Goal: Entertainment & Leisure: Consume media (video, audio)

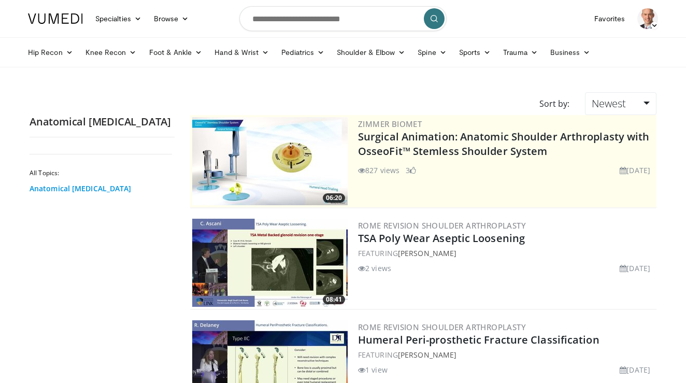
click at [86, 194] on link "Anatomical [MEDICAL_DATA]" at bounding box center [100, 188] width 140 height 10
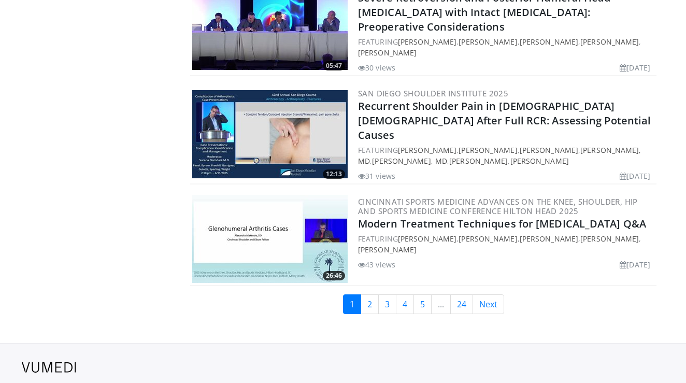
scroll to position [2486, 0]
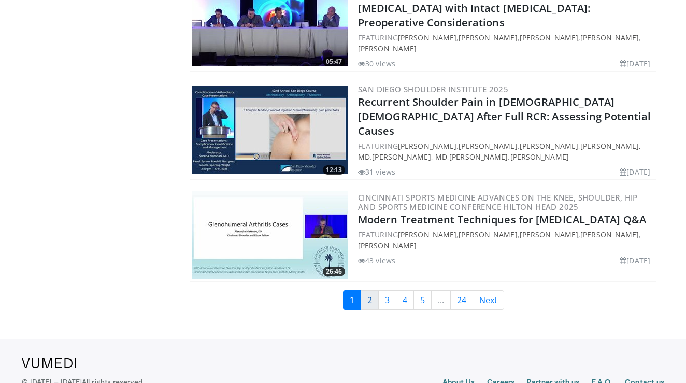
click at [370, 290] on link "2" at bounding box center [370, 300] width 18 height 20
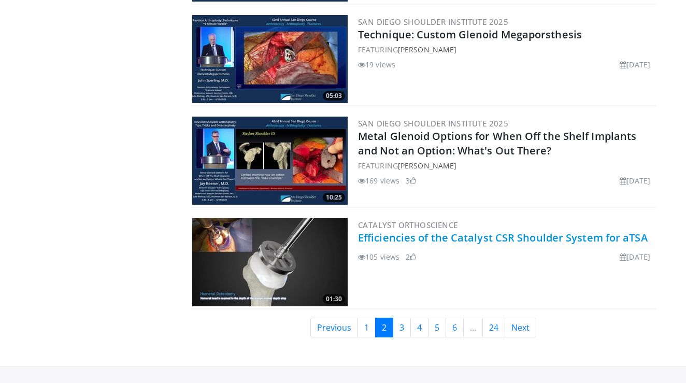
scroll to position [2444, 0]
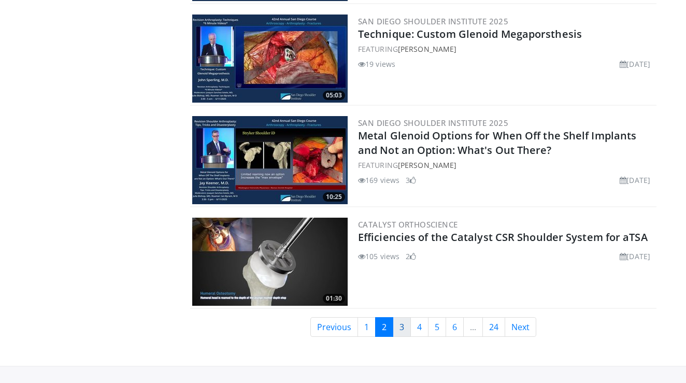
click at [399, 325] on link "3" at bounding box center [402, 327] width 18 height 20
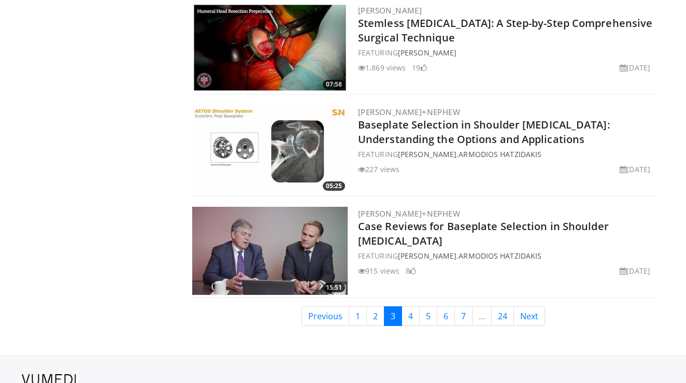
scroll to position [2450, 0]
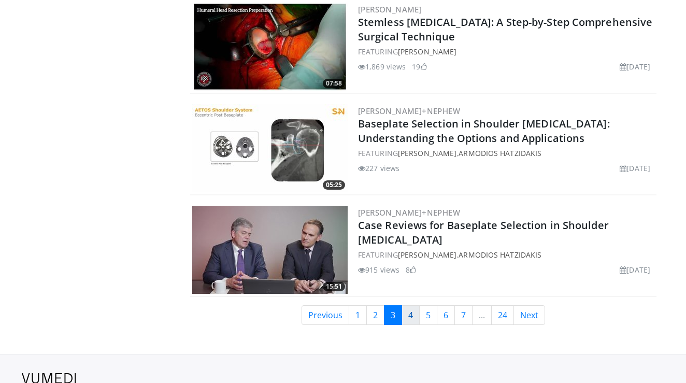
click at [411, 317] on link "4" at bounding box center [411, 315] width 18 height 20
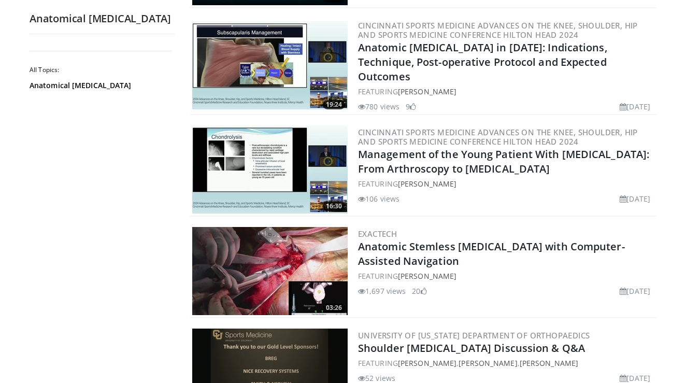
scroll to position [301, 0]
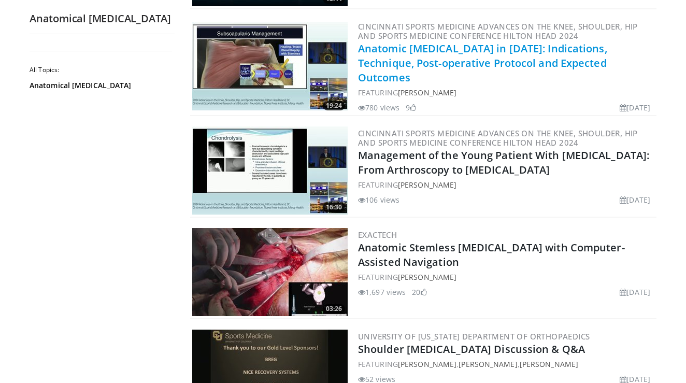
click at [431, 66] on link "Anatomic [MEDICAL_DATA] in [DATE]: Indications, Technique, Post-operative Proto…" at bounding box center [482, 62] width 249 height 43
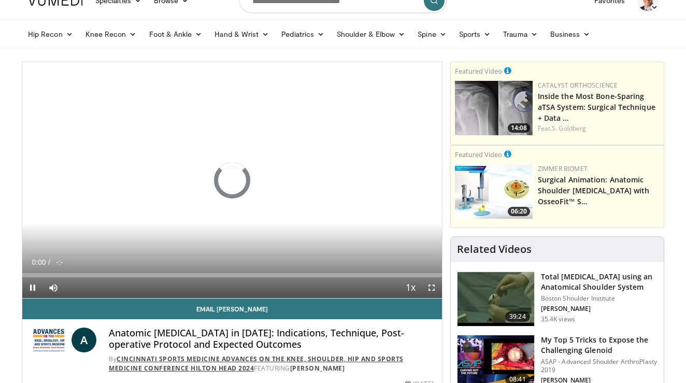
scroll to position [19, 0]
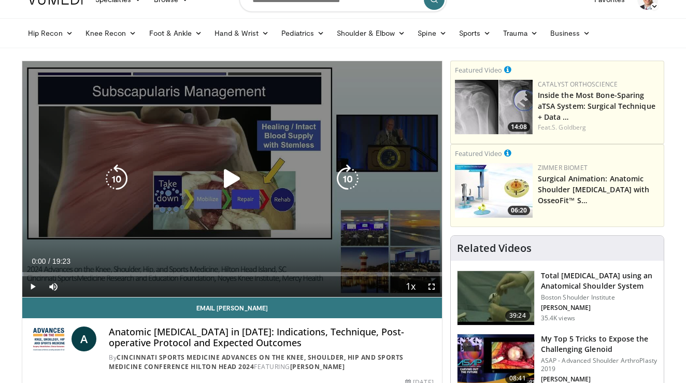
click at [230, 181] on icon "Video Player" at bounding box center [232, 178] width 29 height 29
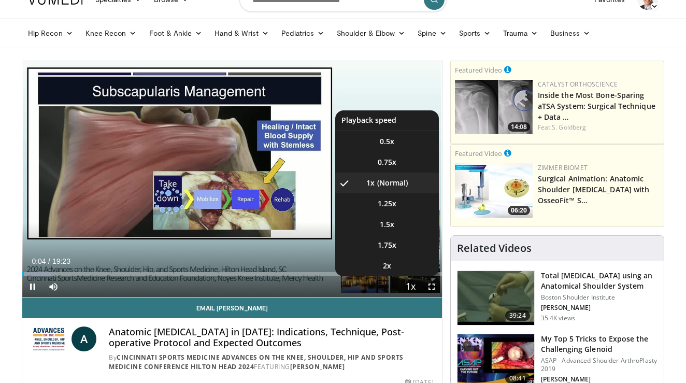
click at [408, 284] on span "Video Player" at bounding box center [411, 287] width 15 height 21
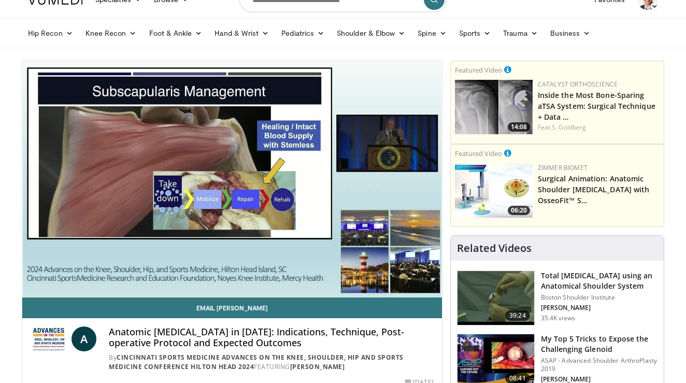
click at [408, 284] on div "10 seconds Tap to unmute" at bounding box center [232, 179] width 420 height 236
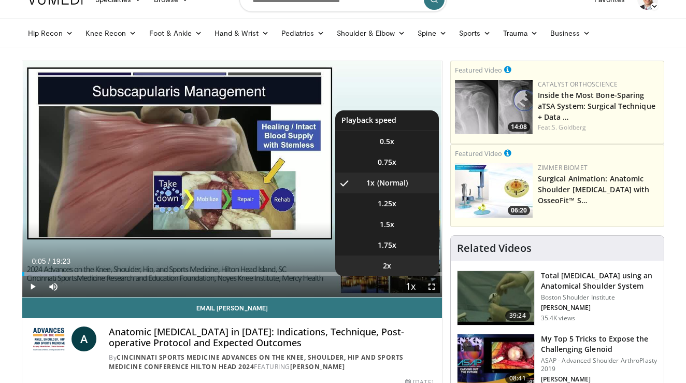
click at [389, 266] on span "2x" at bounding box center [387, 266] width 8 height 10
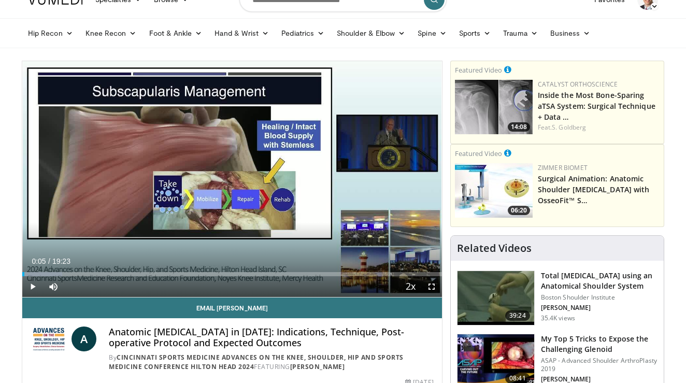
click at [34, 284] on span "Video Player" at bounding box center [32, 286] width 21 height 21
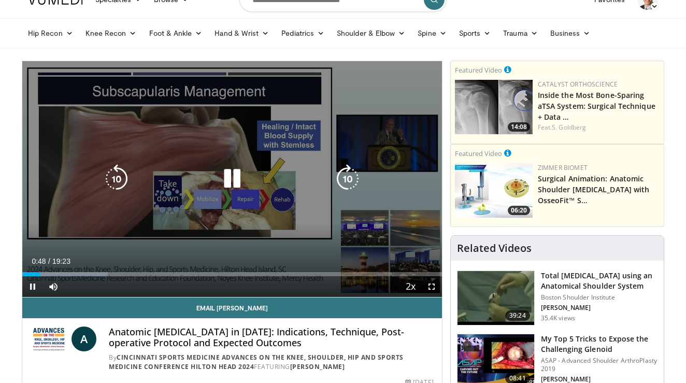
click at [347, 185] on icon "Video Player" at bounding box center [347, 178] width 29 height 29
click at [347, 178] on icon "Video Player" at bounding box center [347, 178] width 29 height 29
click at [347, 180] on icon "Video Player" at bounding box center [347, 178] width 29 height 29
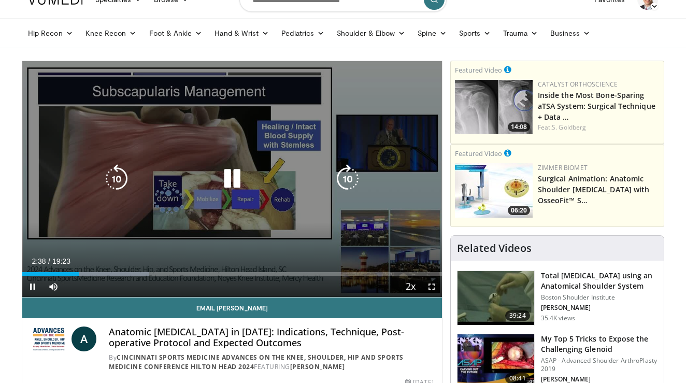
click at [348, 180] on icon "Video Player" at bounding box center [347, 178] width 29 height 29
click at [347, 176] on icon "Video Player" at bounding box center [347, 178] width 29 height 29
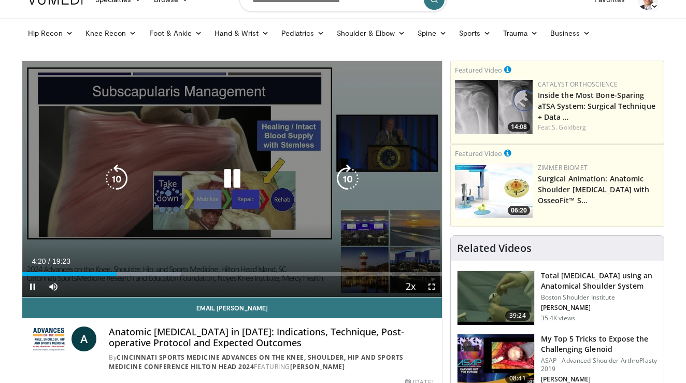
click at [347, 174] on icon "Video Player" at bounding box center [347, 178] width 29 height 29
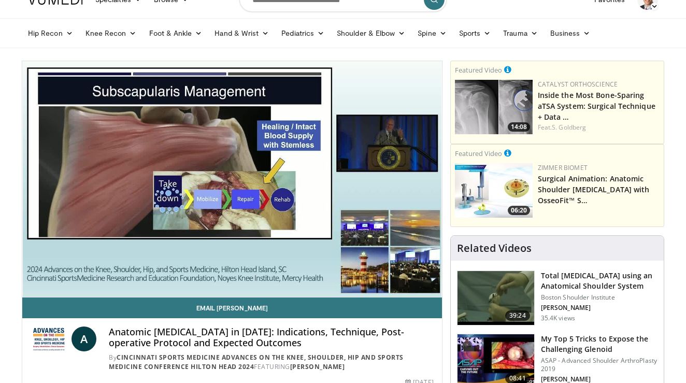
click at [347, 174] on div "10 seconds Tap to unmute" at bounding box center [232, 179] width 420 height 236
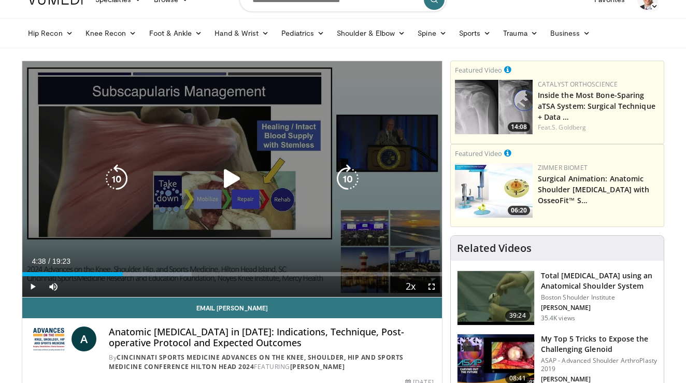
click at [231, 174] on icon "Video Player" at bounding box center [232, 178] width 29 height 29
click at [349, 176] on icon "Video Player" at bounding box center [347, 178] width 29 height 29
click at [348, 178] on icon "Video Player" at bounding box center [347, 178] width 29 height 29
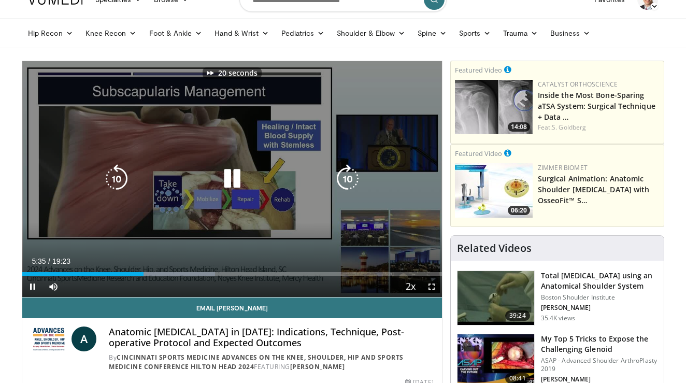
click at [348, 178] on icon "Video Player" at bounding box center [347, 178] width 29 height 29
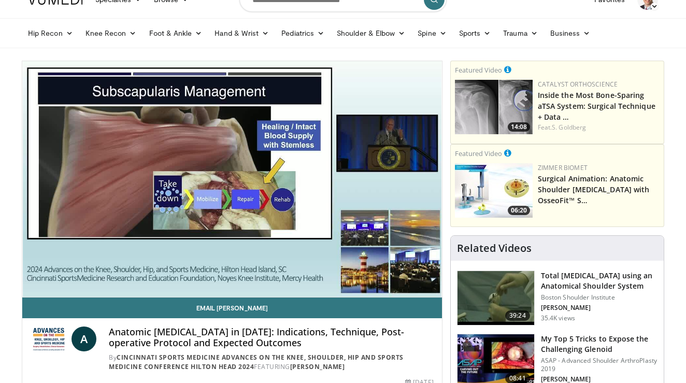
click at [348, 178] on div "30 seconds Tap to unmute" at bounding box center [232, 179] width 420 height 236
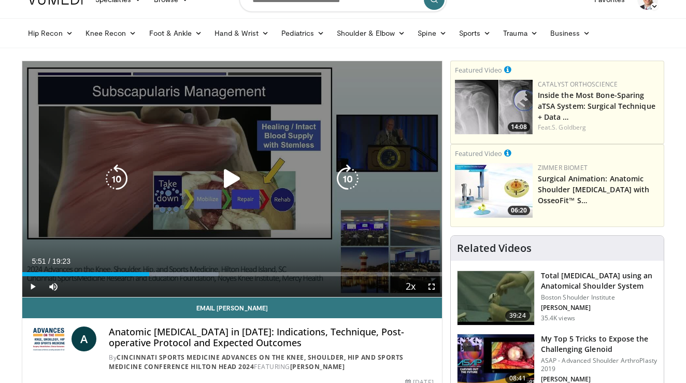
click at [231, 173] on icon "Video Player" at bounding box center [232, 178] width 29 height 29
click at [351, 178] on icon "Video Player" at bounding box center [347, 178] width 29 height 29
click at [351, 178] on div "20 seconds Tap to unmute" at bounding box center [232, 179] width 420 height 236
click at [221, 174] on icon "Video Player" at bounding box center [232, 178] width 29 height 29
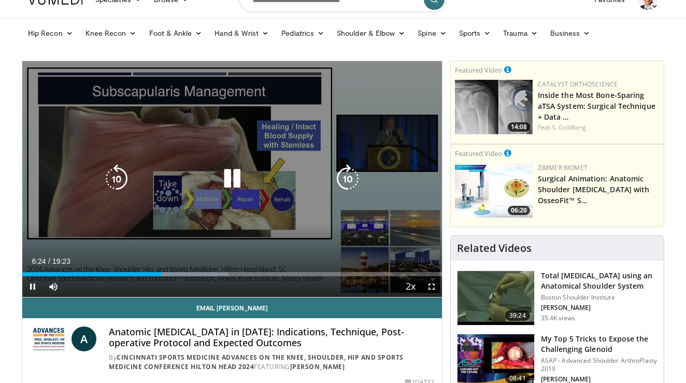
click at [347, 178] on icon "Video Player" at bounding box center [347, 178] width 29 height 29
click at [349, 177] on icon "Video Player" at bounding box center [347, 178] width 29 height 29
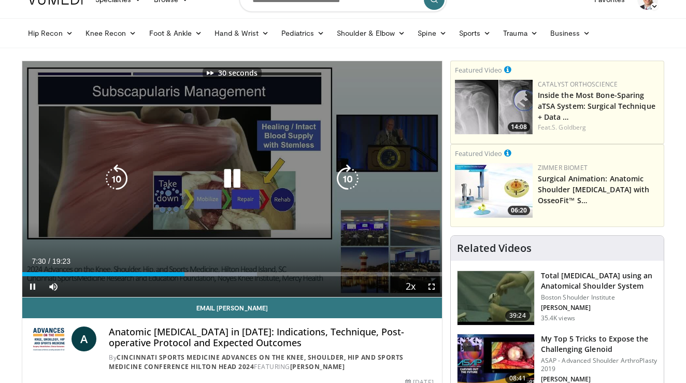
click at [349, 177] on icon "Video Player" at bounding box center [347, 178] width 29 height 29
click at [355, 180] on icon "Video Player" at bounding box center [347, 178] width 29 height 29
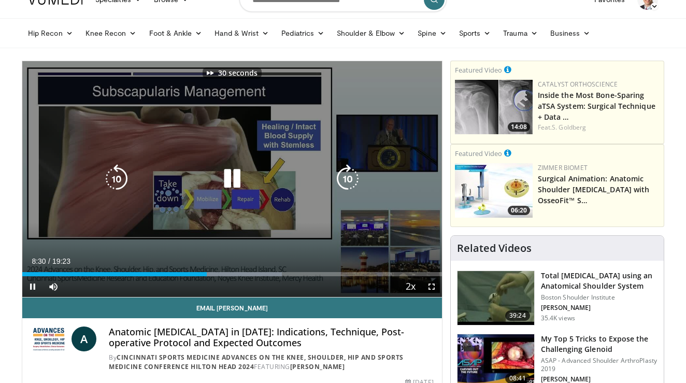
click at [355, 180] on icon "Video Player" at bounding box center [347, 178] width 29 height 29
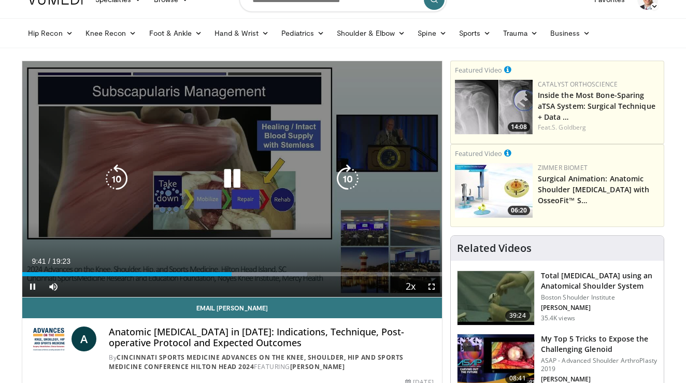
click at [348, 178] on icon "Video Player" at bounding box center [347, 178] width 29 height 29
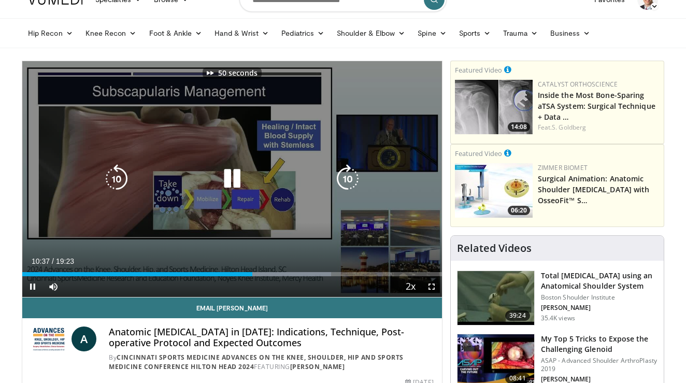
click at [348, 178] on icon "Video Player" at bounding box center [347, 178] width 29 height 29
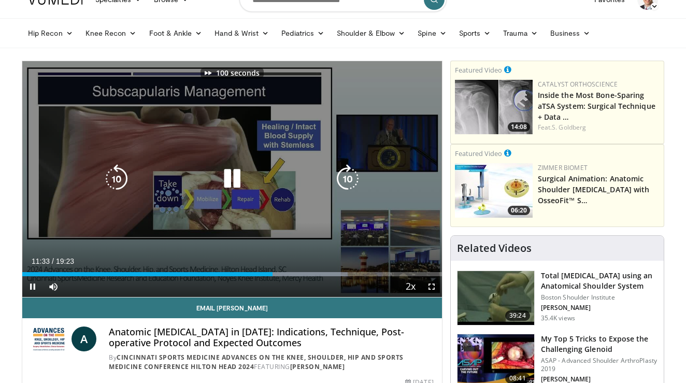
click at [348, 178] on icon "Video Player" at bounding box center [347, 178] width 29 height 29
click at [237, 175] on icon "Video Player" at bounding box center [232, 178] width 29 height 29
click at [227, 177] on icon "Video Player" at bounding box center [232, 178] width 29 height 29
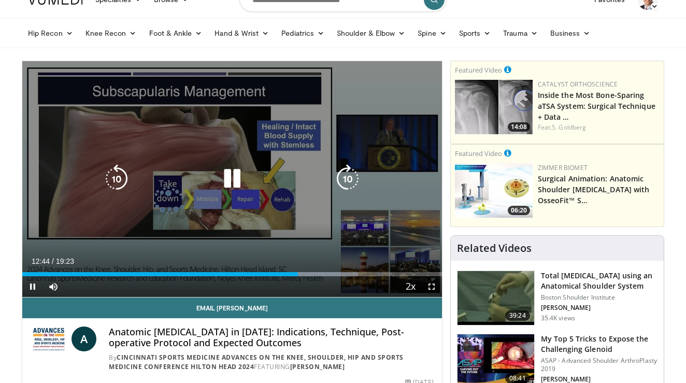
click at [348, 177] on icon "Video Player" at bounding box center [347, 178] width 29 height 29
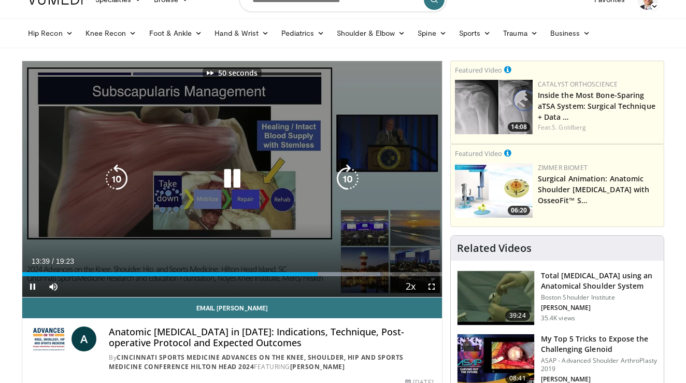
click at [348, 177] on icon "Video Player" at bounding box center [347, 178] width 29 height 29
click at [347, 179] on icon "Video Player" at bounding box center [347, 178] width 29 height 29
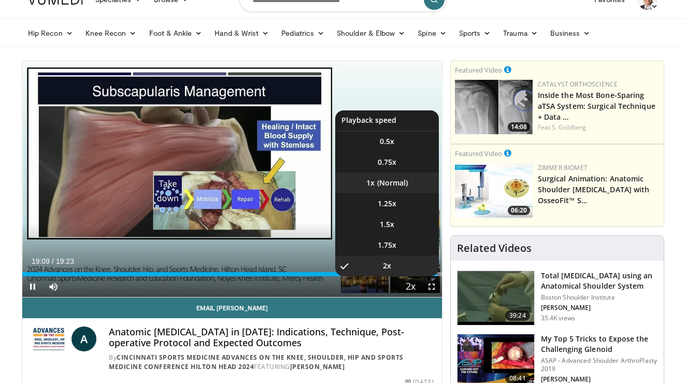
click at [386, 181] on li "1x" at bounding box center [387, 183] width 104 height 21
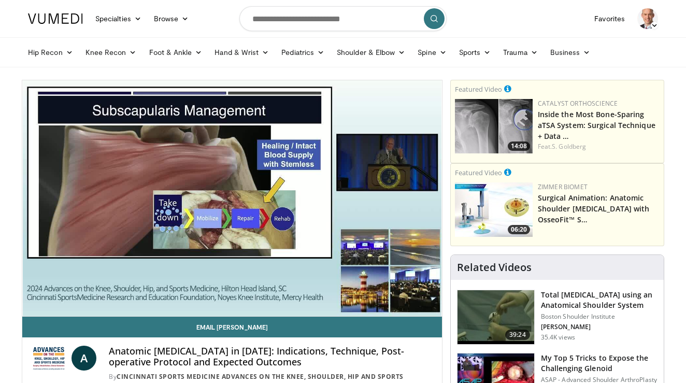
scroll to position [0, 0]
